Goal: Navigation & Orientation: Find specific page/section

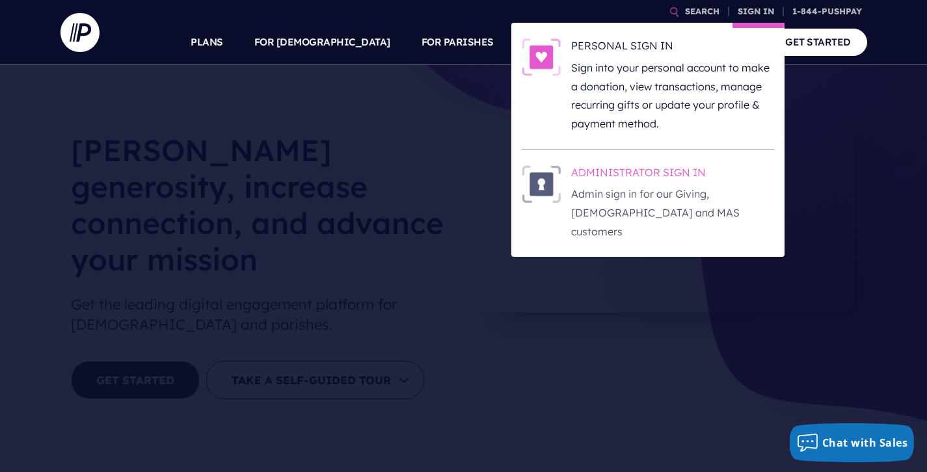
click at [672, 170] on h6 "ADMINISTRATOR SIGN IN" at bounding box center [672, 175] width 203 height 20
click at [661, 178] on h6 "ADMINISTRATOR SIGN IN" at bounding box center [672, 175] width 203 height 20
click at [679, 181] on h6 "ADMINISTRATOR SIGN IN" at bounding box center [672, 175] width 203 height 20
click at [660, 167] on h6 "ADMINISTRATOR SIGN IN" at bounding box center [672, 175] width 203 height 20
click at [636, 194] on p "Admin sign in for our Giving, [DEMOGRAPHIC_DATA] and MAS customers" at bounding box center [672, 213] width 203 height 56
